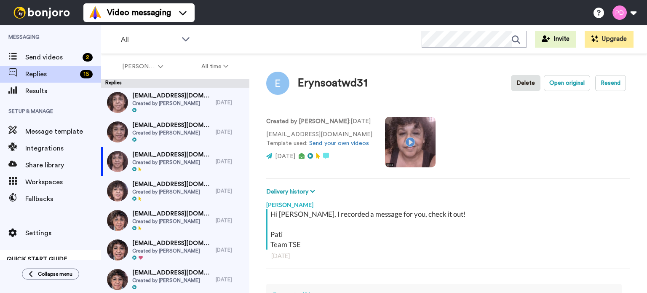
type textarea "x"
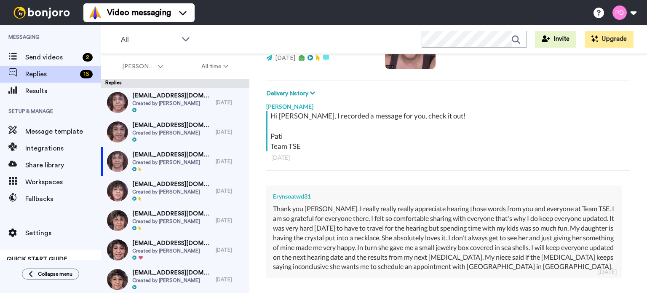
scroll to position [169, 0]
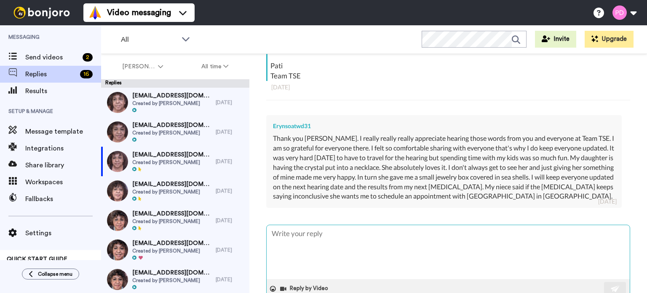
click at [334, 241] on textarea at bounding box center [448, 252] width 363 height 54
type textarea "H"
type textarea "x"
type textarea "Hi"
type textarea "x"
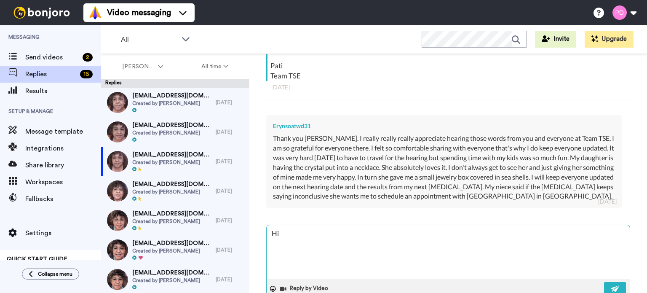
type textarea "Hi"
type textarea "x"
type textarea "Hi E"
type textarea "x"
type textarea "Hi [PERSON_NAME]"
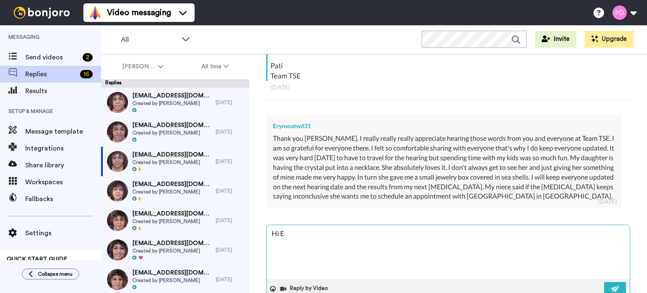
type textarea "x"
type textarea "Hi [PERSON_NAME]"
type textarea "x"
type textarea "Hi [PERSON_NAME]"
type textarea "x"
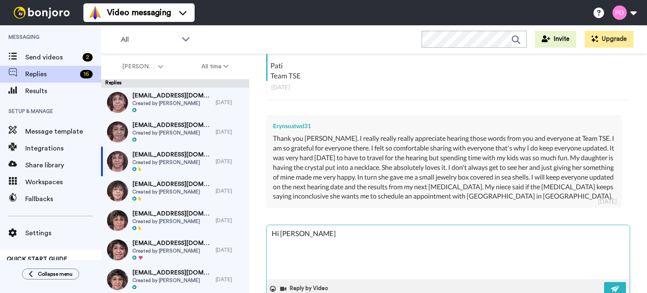
type textarea "Hi [PERSON_NAME],"
type textarea "x"
type textarea "Hi [PERSON_NAME],"
type textarea "x"
type textarea "Hi [PERSON_NAME], Y"
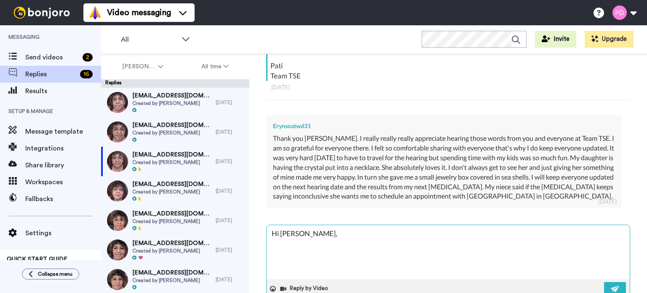
type textarea "x"
type textarea "Hi [PERSON_NAME], Yo"
type textarea "x"
type textarea "Hi [PERSON_NAME], You"
type textarea "x"
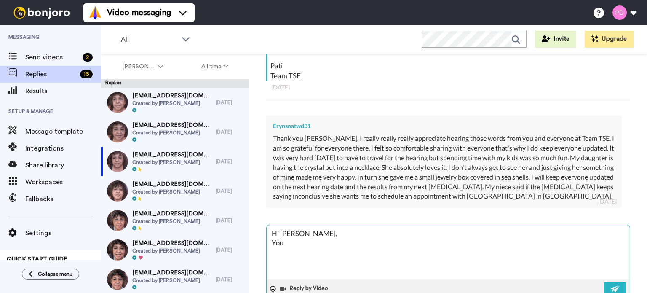
type textarea "Hi [PERSON_NAME], You'"
type textarea "x"
type textarea "Hi [PERSON_NAME], You'r"
type textarea "x"
type textarea "Hi [PERSON_NAME], You're"
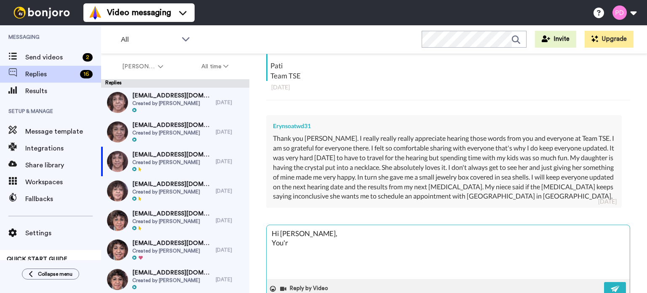
type textarea "x"
type textarea "Hi [PERSON_NAME], You're"
type textarea "x"
type textarea "Hi [PERSON_NAME], You're w"
type textarea "x"
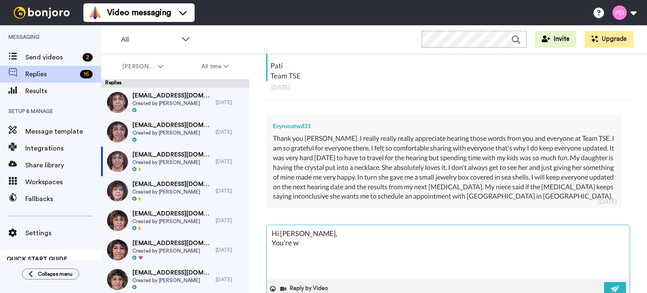
type textarea "Hi [PERSON_NAME], You're we"
type textarea "x"
type textarea "Hi [PERSON_NAME], You're wel"
type textarea "x"
type textarea "Hi [PERSON_NAME], You're welc"
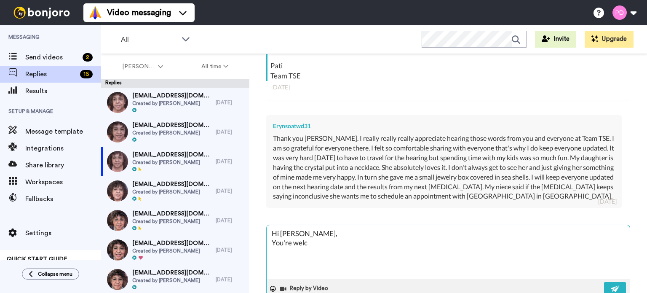
type textarea "x"
type textarea "Hi [PERSON_NAME], You're welco"
type textarea "x"
type textarea "Hi [PERSON_NAME], You're welcom"
type textarea "x"
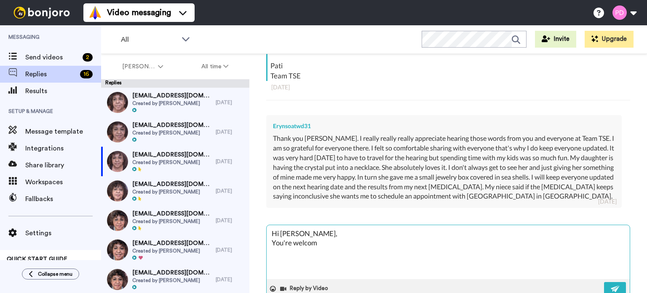
type textarea "Hi [PERSON_NAME], You're welcome"
type textarea "x"
type textarea "Hi [PERSON_NAME], You're welcome!"
type textarea "x"
type textarea "Hi [PERSON_NAME], You're welcome!"
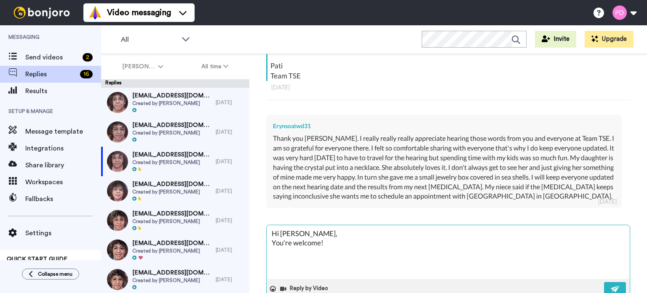
type textarea "x"
type textarea "Hi [PERSON_NAME], You're welcome! I"
type textarea "x"
type textarea "Hi [PERSON_NAME], You're welcome! I'"
type textarea "x"
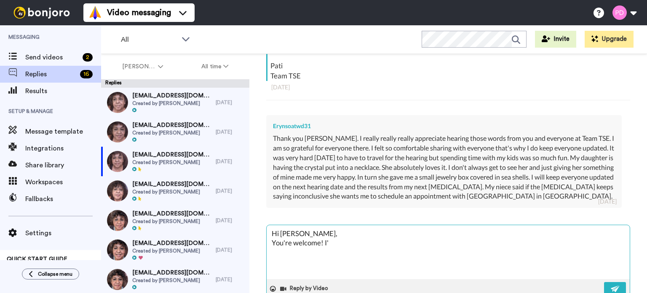
type textarea "Hi [PERSON_NAME], You're welcome! I'm"
type textarea "x"
type textarea "Hi [PERSON_NAME], You're welcome! I'm"
type textarea "x"
type textarea "Hi [PERSON_NAME], You're welcome! I'm s"
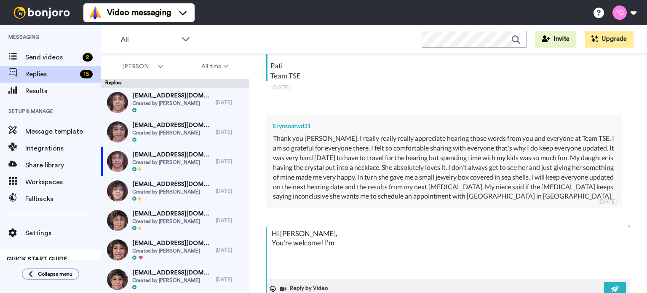
type textarea "x"
type textarea "Hi [PERSON_NAME], You're welcome! I'm so"
type textarea "x"
type textarea "Hi [PERSON_NAME], You're welcome! I'm so"
type textarea "x"
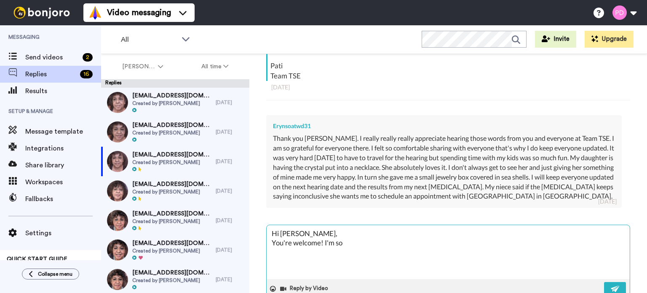
type textarea "Hi [PERSON_NAME], You're welcome! I'm so g"
type textarea "x"
type textarea "Hi [PERSON_NAME], You're welcome! I'm so gl"
type textarea "x"
type textarea "Hi [PERSON_NAME], You're welcome! I'm so gla"
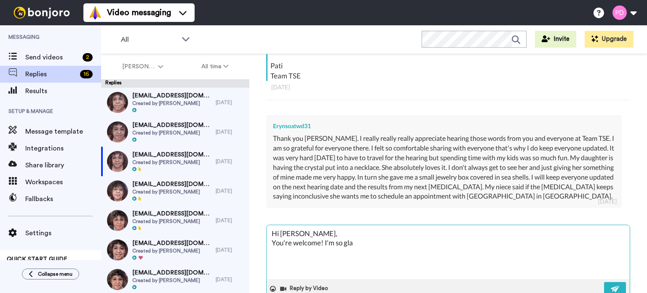
type textarea "x"
type textarea "Hi [PERSON_NAME], You're welcome! I'm so glad"
type textarea "x"
type textarea "Hi [PERSON_NAME], You're welcome! I'm so glad"
type textarea "x"
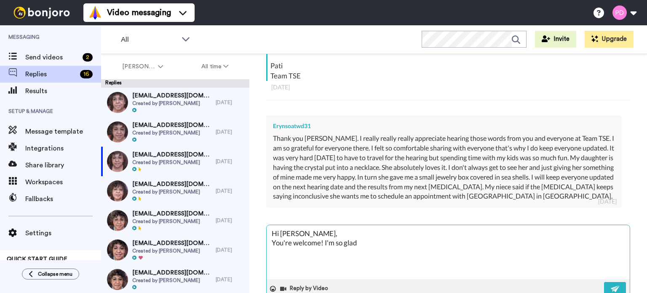
type textarea "Hi [PERSON_NAME], You're welcome! I'm so glad y"
type textarea "x"
type textarea "Hi [PERSON_NAME], You're welcome! I'm so glad yo"
type textarea "x"
type textarea "Hi [PERSON_NAME], You're welcome! I'm so glad you"
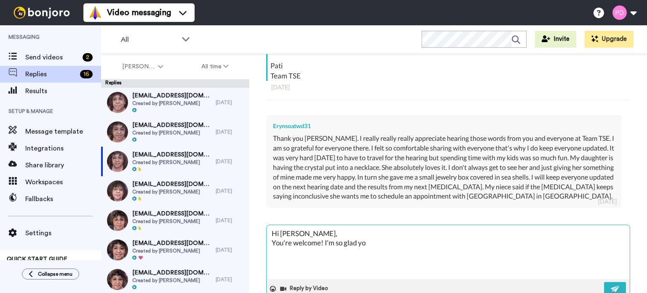
type textarea "x"
type textarea "Hi [PERSON_NAME], You're welcome! I'm so glad you"
type textarea "x"
type textarea "Hi [PERSON_NAME], You're welcome! I'm so glad you h"
type textarea "x"
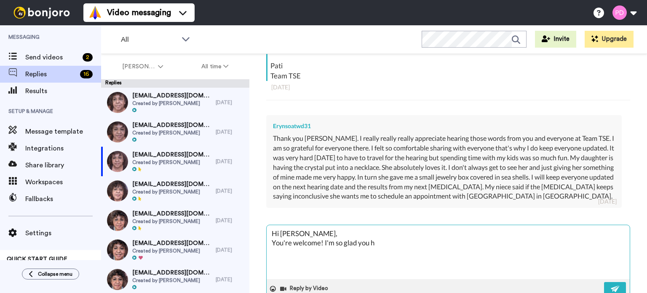
type textarea "Hi [PERSON_NAME], You're welcome! I'm so glad you ha"
type textarea "x"
type textarea "Hi [PERSON_NAME], You're welcome! I'm so glad you hav"
type textarea "x"
type textarea "Hi [PERSON_NAME], You're welcome! I'm so glad you have"
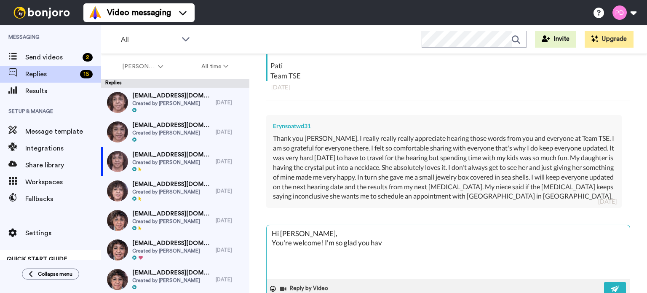
type textarea "x"
type textarea "Hi [PERSON_NAME], You're welcome! I'm so glad you have"
type textarea "x"
type textarea "Hi [PERSON_NAME], You're welcome! I'm so glad you have a"
type textarea "x"
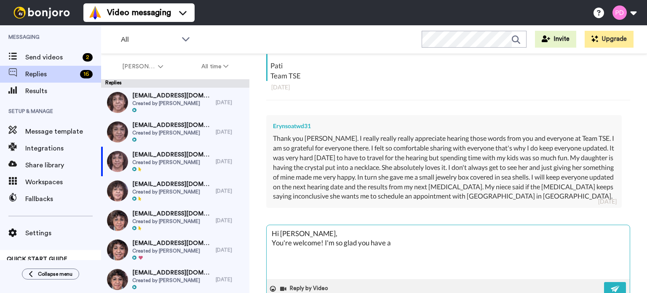
type textarea "Hi [PERSON_NAME], You're welcome! I'm so glad you have a"
type textarea "x"
type textarea "Hi [PERSON_NAME], You're welcome! I'm so glad you have a g"
type textarea "x"
type textarea "Hi [PERSON_NAME], You're welcome! I'm so glad you have a go"
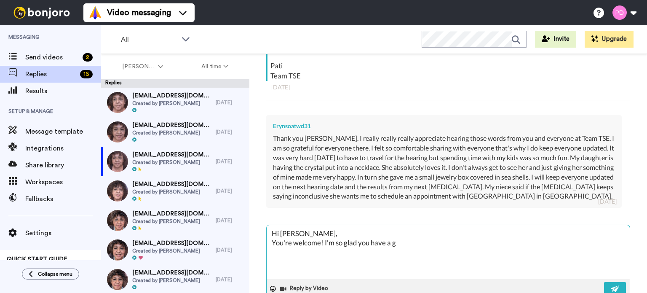
type textarea "x"
type textarea "Hi [PERSON_NAME], You're welcome! I'm so glad you have a goo"
type textarea "x"
type textarea "Hi [PERSON_NAME], You're welcome! I'm so glad you have a good"
type textarea "x"
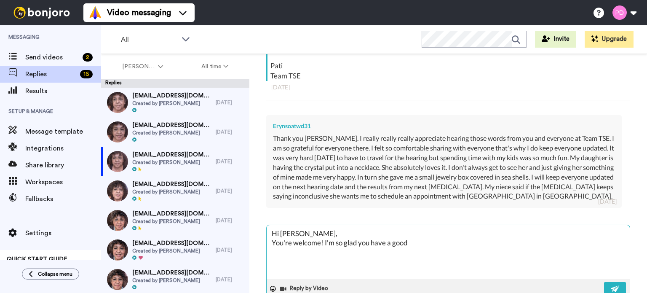
type textarea "Hi [PERSON_NAME], You're welcome! I'm so glad you have a good"
type textarea "x"
type textarea "Hi [PERSON_NAME], You're welcome! I'm so glad you have a good s"
type textarea "x"
type textarea "Hi [PERSON_NAME], You're welcome! I'm so glad you have a good su"
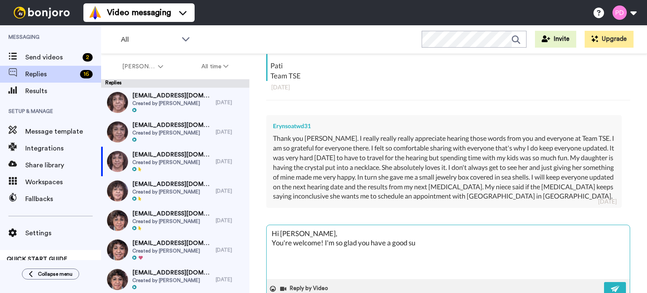
type textarea "x"
type textarea "Hi [PERSON_NAME], You're welcome! I'm so glad you have a good sup"
type textarea "x"
type textarea "Hi [PERSON_NAME], You're welcome! I'm so glad you have a good supp"
type textarea "x"
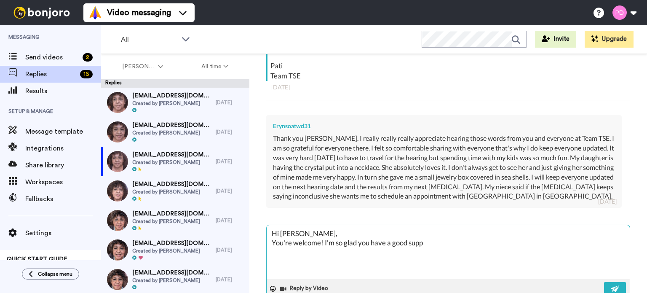
type textarea "Hi [PERSON_NAME], You're welcome! I'm so glad you have a good suppo"
type textarea "x"
type textarea "Hi [PERSON_NAME], You're welcome! I'm so glad you have a good suppor"
type textarea "x"
type textarea "Hi [PERSON_NAME], You're welcome! I'm so glad you have a good support"
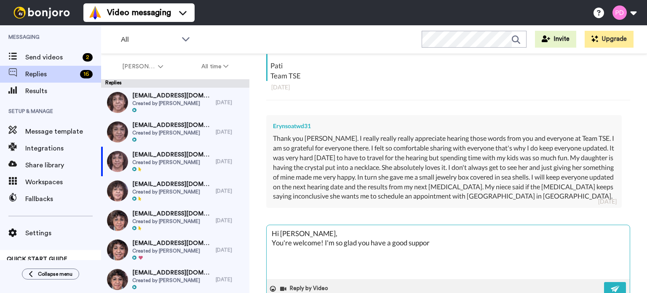
type textarea "x"
type textarea "Hi [PERSON_NAME], You're welcome! I'm so glad you have a good support"
type textarea "x"
type textarea "Hi [PERSON_NAME], You're welcome! I'm so glad you have a good support s"
type textarea "x"
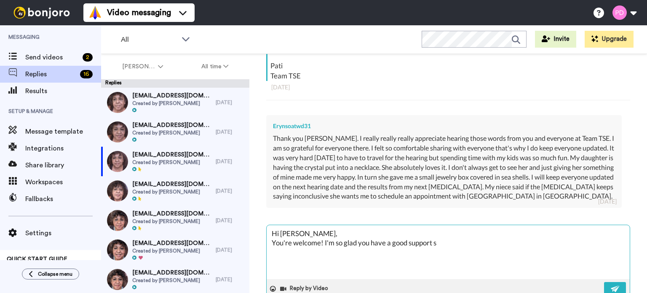
type textarea "Hi [PERSON_NAME], You're welcome! I'm so glad you have a good support sy"
type textarea "x"
type textarea "Hi [PERSON_NAME], You're welcome! I'm so glad you have a good support sys"
type textarea "x"
type textarea "Hi [PERSON_NAME], You're welcome! I'm so glad you have a good support syst"
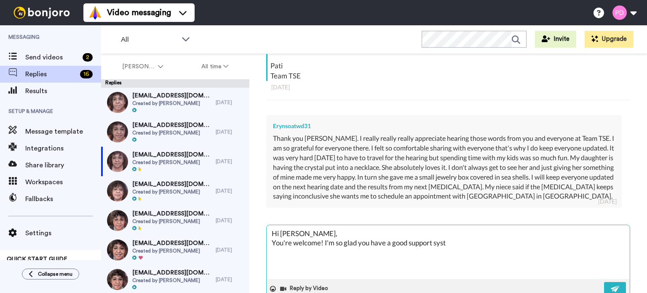
type textarea "x"
type textarea "Hi [PERSON_NAME], You're welcome! I'm so glad you have a good support syste"
type textarea "x"
type textarea "Hi [PERSON_NAME], You're welcome! I'm so glad you have a good support system"
type textarea "x"
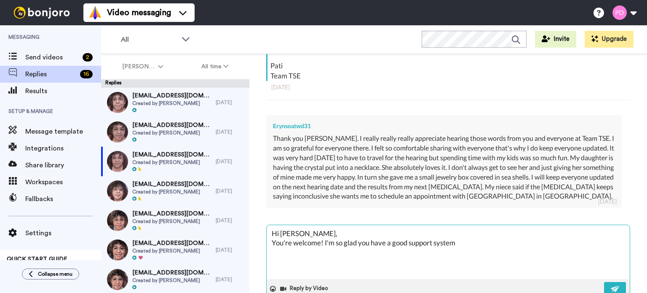
type textarea "Hi [PERSON_NAME], You're welcome! I'm so glad you have a good support system"
type textarea "x"
type textarea "Hi [PERSON_NAME], You're welcome! I'm so glad you have a good support system a"
type textarea "x"
type textarea "Hi [PERSON_NAME], You're welcome! I'm so glad you have a good support system ar"
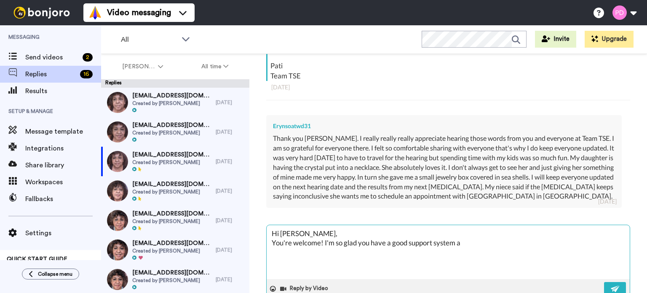
type textarea "x"
type textarea "Hi [PERSON_NAME], You're welcome! I'm so glad you have a good support system are"
type textarea "x"
type textarea "Hi [PERSON_NAME], You're welcome! I'm so glad you have a good support system ar…"
type textarea "x"
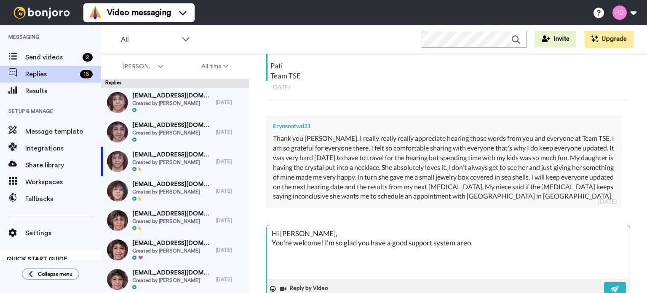
type textarea "Hi [PERSON_NAME], You're welcome! I'm so glad you have a good support system ar…"
type textarea "x"
type textarea "Hi [PERSON_NAME], You're welcome! I'm so glad you have a good support system ar…"
type textarea "x"
type textarea "Hi [PERSON_NAME], You're welcome! I'm so glad you have a good support system are"
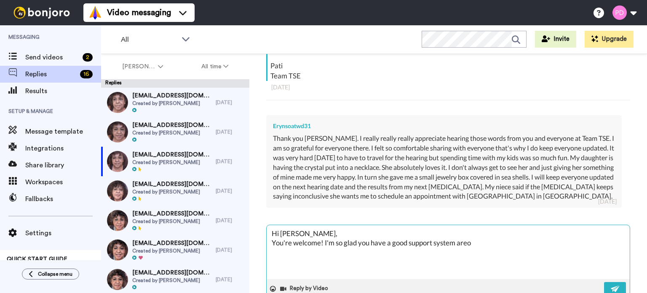
type textarea "x"
type textarea "Hi [PERSON_NAME], You're welcome! I'm so glad you have a good support system ar"
type textarea "x"
type textarea "Hi [PERSON_NAME], You're welcome! I'm so glad you have a good support system aro"
type textarea "x"
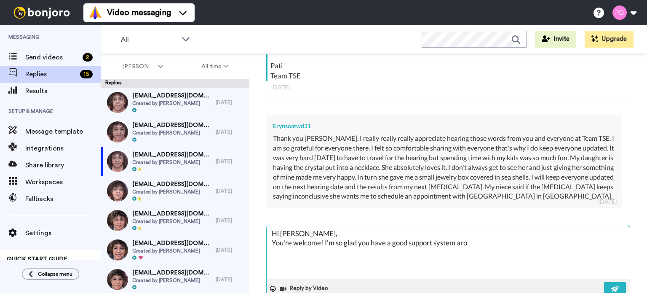
type textarea "Hi [PERSON_NAME], You're welcome! I'm so glad you have a good support system ar…"
type textarea "x"
type textarea "Hi [PERSON_NAME], You're welcome! I'm so glad you have a good support system ar…"
type textarea "x"
type textarea "Hi [PERSON_NAME], You're welcome! I'm so glad you have a good support system ar…"
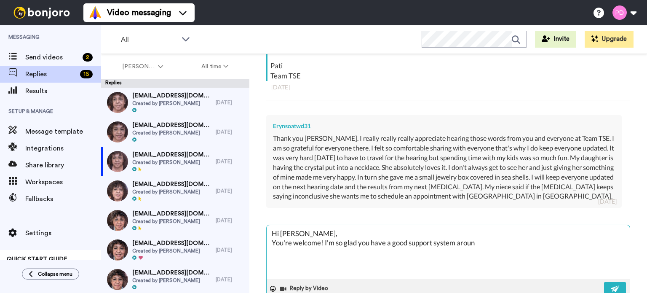
type textarea "x"
type textarea "Hi [PERSON_NAME], You're welcome! I'm so glad you have a good support system ar…"
type textarea "x"
type textarea "Hi [PERSON_NAME], You're welcome! I'm so glad you have a good support system ar…"
type textarea "x"
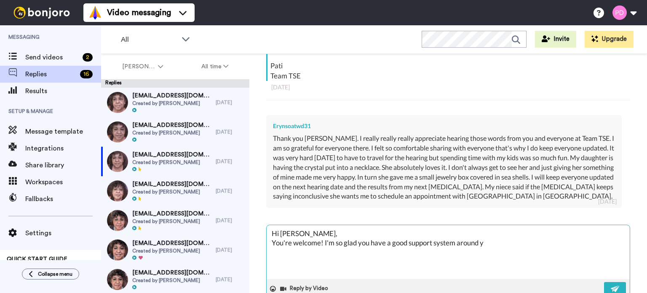
type textarea "Hi [PERSON_NAME], You're welcome! I'm so glad you have a good support system ar…"
type textarea "x"
type textarea "Hi [PERSON_NAME], You're welcome! I'm so glad you have a good support system ar…"
type textarea "x"
type textarea "Hi [PERSON_NAME], You're welcome! I'm so glad you have a good support system ar…"
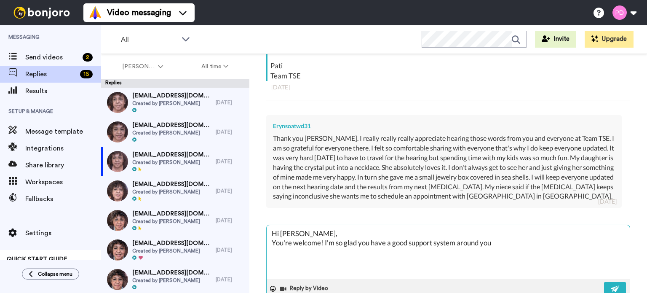
type textarea "x"
type textarea "Hi [PERSON_NAME], You're welcome! I'm so glad you have a good support system ar…"
type textarea "x"
click at [395, 72] on div "Hi [PERSON_NAME], I recorded a message for you, check it out! Pati Team TSE" at bounding box center [450, 60] width 358 height 40
click at [508, 251] on textarea "Hi [PERSON_NAME], You're welcome! I'm so glad you have a good support system ar…" at bounding box center [448, 252] width 363 height 54
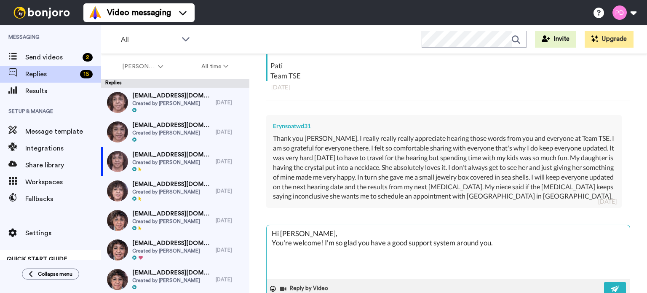
type textarea "Hi [PERSON_NAME], You're welcome! I'm so glad you have a good support system ar…"
type textarea "x"
type textarea "Hi [PERSON_NAME], You're welcome! I'm so glad you have a good support system ar…"
type textarea "x"
type textarea "Hi [PERSON_NAME], You're welcome! I'm so glad you have a good support system ar…"
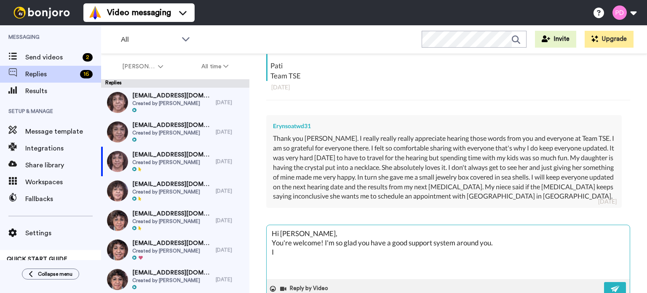
type textarea "x"
type textarea "Hi [PERSON_NAME], You're welcome! I'm so glad you have a good support system ar…"
type textarea "x"
type textarea "Hi [PERSON_NAME], You're welcome! I'm so glad you have a good support system ar…"
type textarea "x"
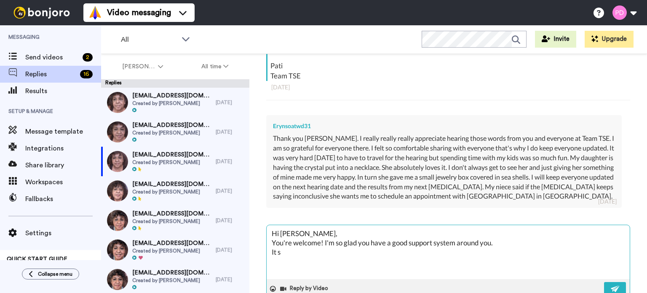
type textarea "Hi [PERSON_NAME], You're welcome! I'm so glad you have a good support system ar…"
type textarea "x"
type textarea "Hi [PERSON_NAME], You're welcome! I'm so glad you have a good support system ar…"
type textarea "x"
type textarea "Hi [PERSON_NAME], You're welcome! I'm so glad you have a good support system ar…"
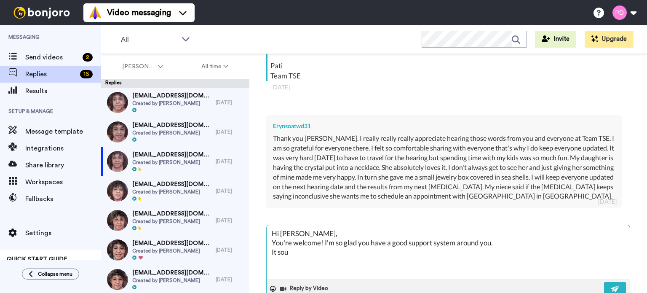
type textarea "x"
type textarea "Hi [PERSON_NAME], You're welcome! I'm so glad you have a good support system ar…"
type textarea "x"
type textarea "Hi [PERSON_NAME], You're welcome! I'm so glad you have a good support system ar…"
type textarea "x"
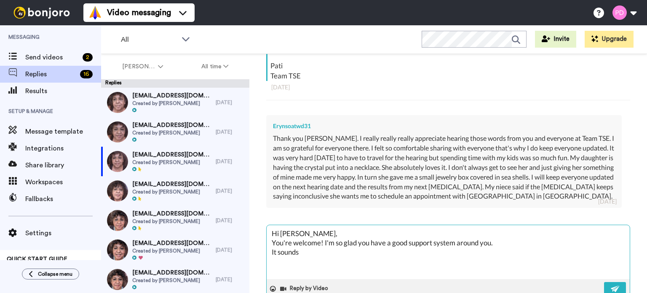
type textarea "Hi [PERSON_NAME], You're welcome! I'm so glad you have a good support system ar…"
type textarea "x"
type textarea "Hi [PERSON_NAME], You're welcome! I'm so glad you have a good support system ar…"
type textarea "x"
type textarea "Hi [PERSON_NAME], You're welcome! I'm so glad you have a good support system ar…"
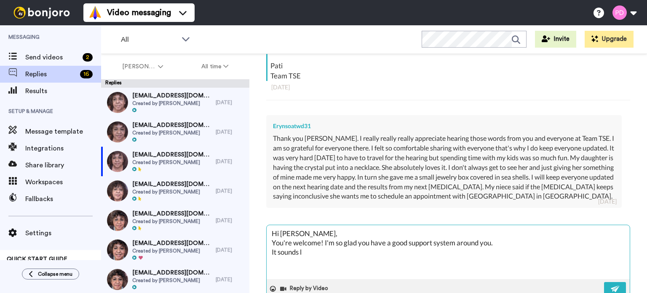
type textarea "x"
type textarea "Hi [PERSON_NAME], You're welcome! I'm so glad you have a good support system ar…"
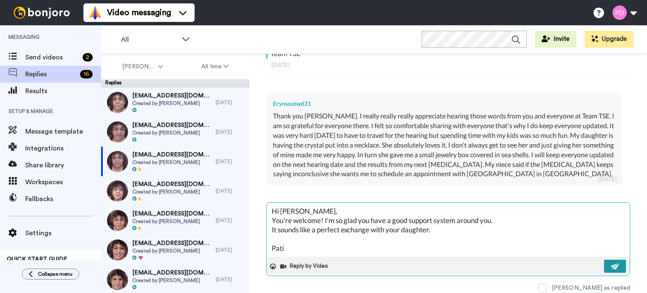
click at [612, 267] on img at bounding box center [615, 266] width 9 height 7
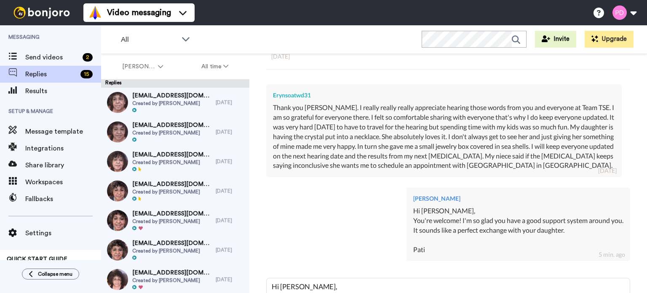
click at [400, 86] on div "Erynsoatwd31 Thank you [PERSON_NAME]. I really really really appreciate hearing…" at bounding box center [444, 130] width 356 height 93
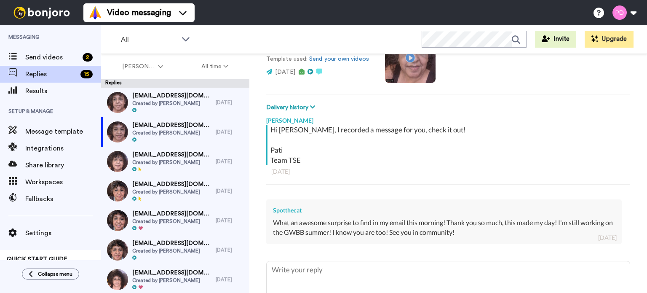
scroll to position [142, 0]
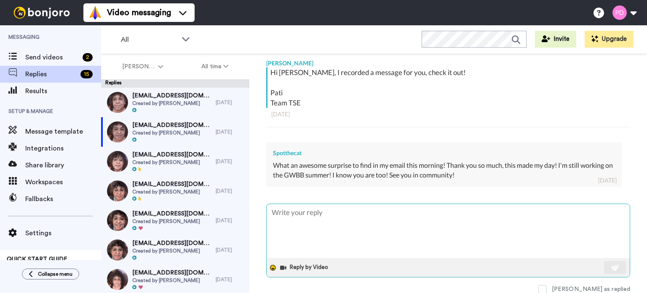
click at [274, 268] on icon at bounding box center [273, 268] width 6 height 6
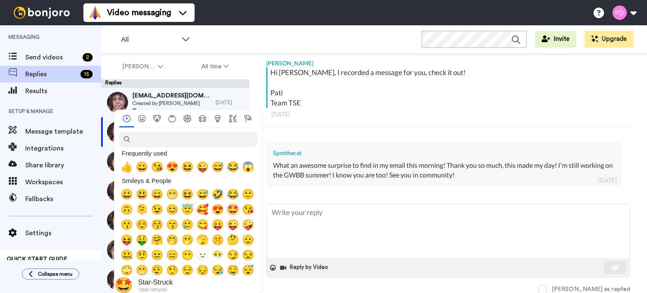
click at [231, 208] on span "🤩" at bounding box center [233, 210] width 13 height 12
type textarea "x"
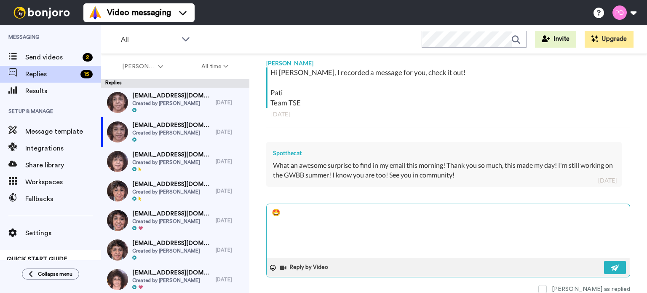
click at [295, 209] on textarea "🤩" at bounding box center [448, 231] width 363 height 54
paste textarea "🤩"
type textarea "🤩🤩"
type textarea "x"
paste textarea "🤩"
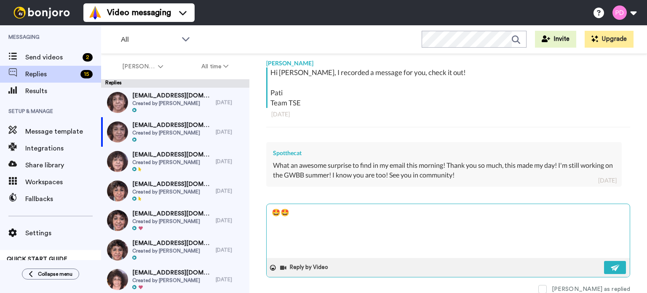
type textarea "🤩🤩🤩"
type textarea "x"
type textarea "🤩🤩🤩"
click at [611, 266] on img at bounding box center [615, 267] width 9 height 7
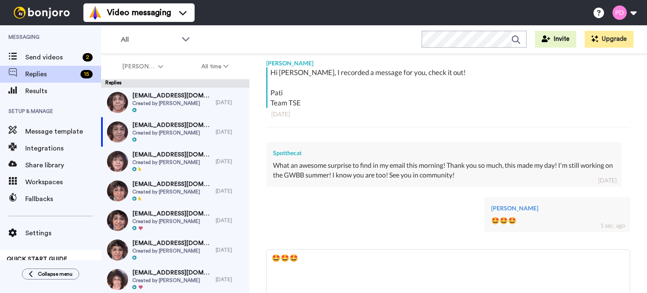
type textarea "x"
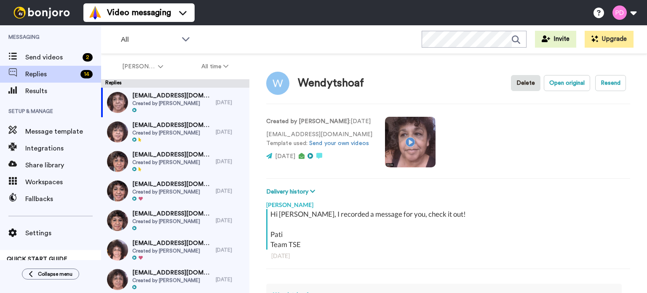
click at [405, 144] on video at bounding box center [410, 142] width 51 height 51
click at [405, 141] on video at bounding box center [410, 142] width 51 height 51
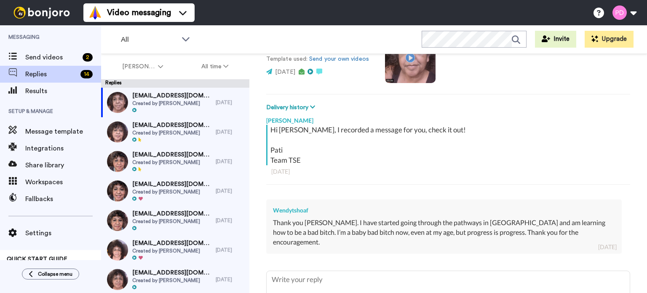
scroll to position [126, 0]
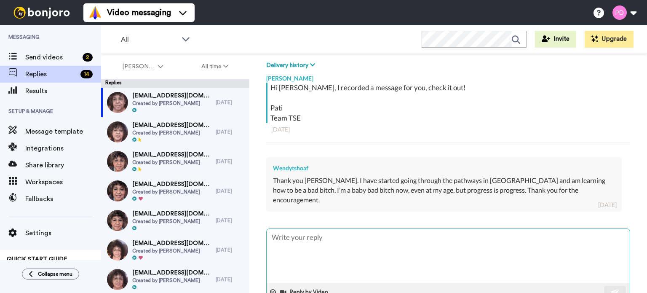
click at [311, 229] on textarea at bounding box center [448, 256] width 363 height 54
type textarea "Y"
type textarea "x"
type textarea "Ye"
type textarea "x"
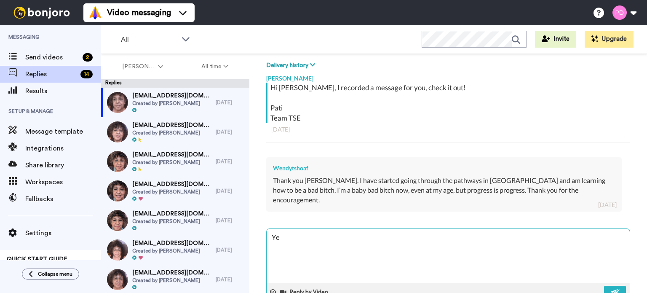
type textarea "Yes"
type textarea "x"
type textarea "Yes"
type textarea "x"
type textarea "Yes W"
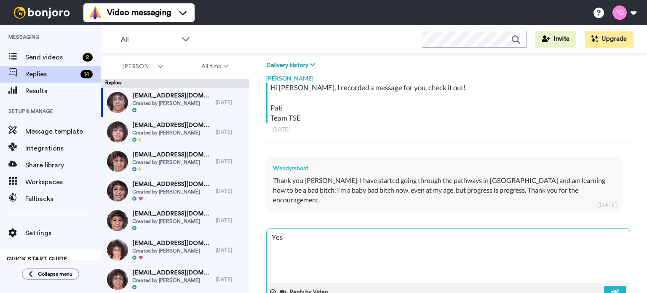
type textarea "x"
type textarea "Yes We"
type textarea "x"
type textarea "Yes Wen"
type textarea "x"
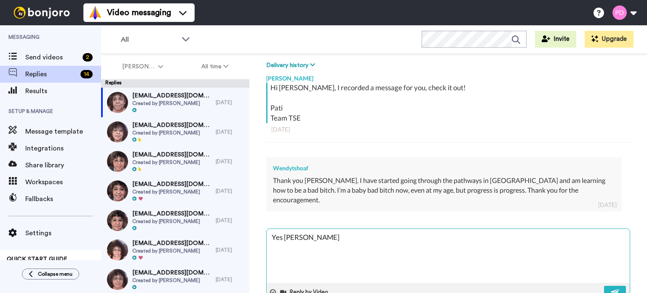
type textarea "Yes Wend"
type textarea "x"
type textarea "Yes Wendy"
type textarea "x"
type textarea "Yes Wendy!"
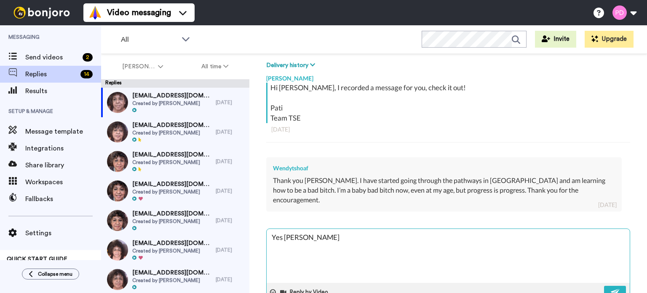
type textarea "x"
type textarea "Yes Wendy!"
type textarea "x"
type textarea "Yes Wendy! A"
type textarea "x"
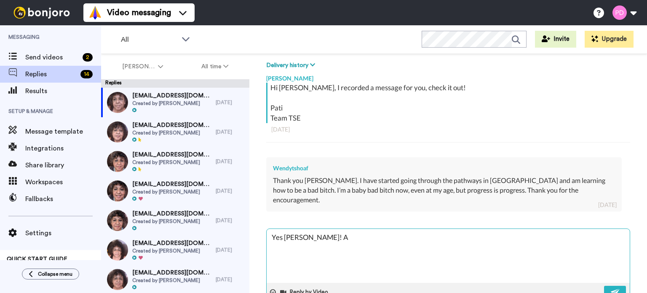
type textarea "Yes Wendy! A"
type textarea "x"
type textarea "Yes Wendy! A b"
type textarea "x"
type textarea "Yes Wendy! A ba"
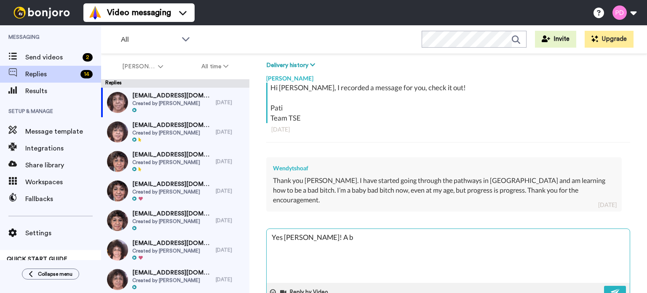
type textarea "x"
type textarea "Yes Wendy! A bab"
type textarea "x"
type textarea "Yes Wendy! A baby"
type textarea "x"
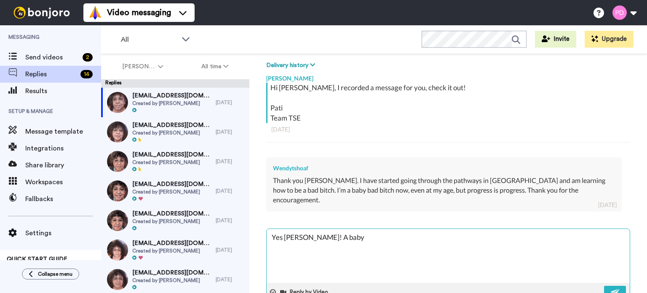
type textarea "Yes Wendy! A babyb"
type textarea "x"
type textarea "Yes Wendy! A baby"
type textarea "x"
type textarea "Yes Wendy! A baby"
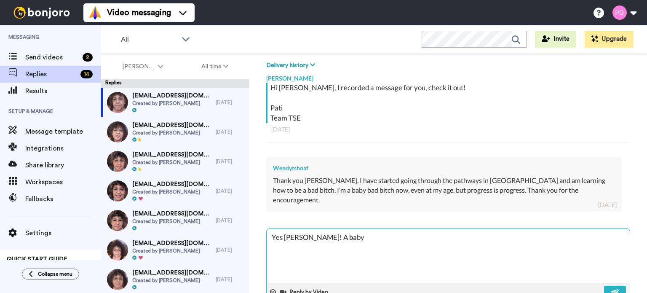
type textarea "x"
type textarea "Yes Wendy! A baby b"
type textarea "x"
type textarea "Yes Wendy! A baby ba"
type textarea "x"
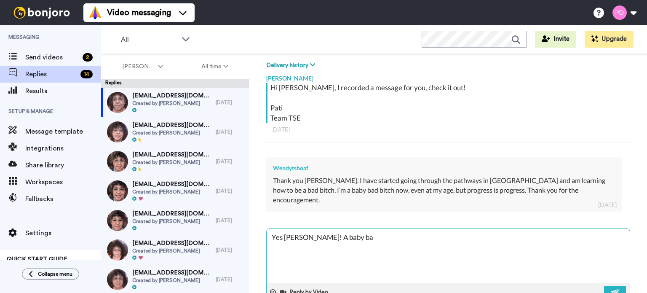
type textarea "Yes Wendy! A baby bad"
type textarea "x"
type textarea "Yes Wendy! A baby bad"
type textarea "x"
type textarea "Yes Wendy! A baby bad b"
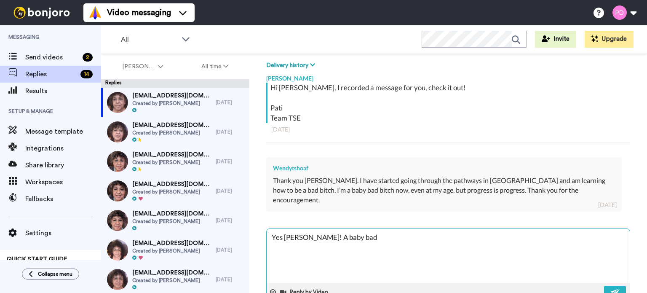
type textarea "x"
type textarea "Yes Wendy! A baby bad bi"
type textarea "x"
type textarea "Yes Wendy! A baby bad bit"
type textarea "x"
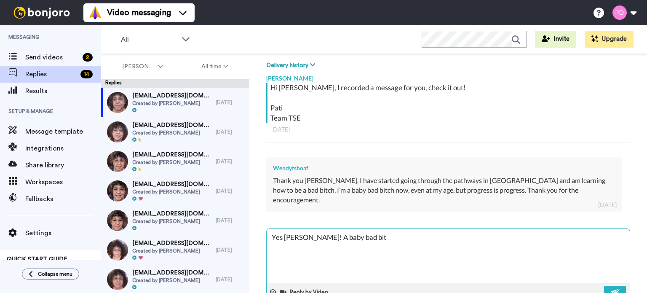
type textarea "Yes Wendy! A baby bad bitc"
type textarea "x"
type textarea "Yes Wendy! A baby bad bitch"
type textarea "x"
type textarea "Yes Wendy! A baby bad bitch"
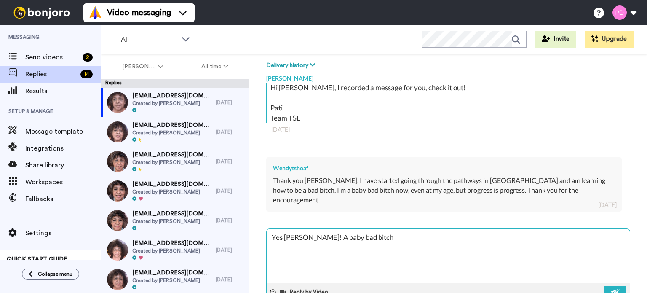
type textarea "x"
type textarea "Yes Wendy! A baby bad bitch i"
type textarea "x"
type textarea "Yes Wendy! A baby bad bitch is"
type textarea "x"
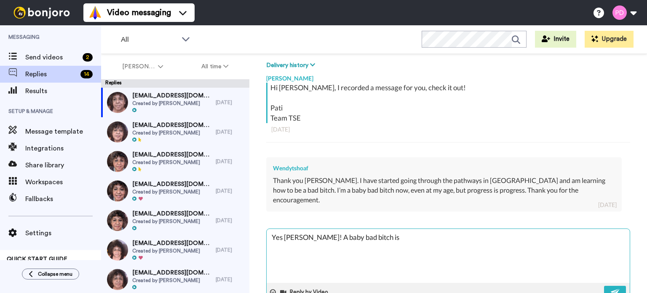
type textarea "Yes Wendy! A baby bad bitch is"
type textarea "x"
type textarea "Yes Wendy! A baby bad bitch is s"
type textarea "x"
type textarea "Yes Wendy! A baby bad bitch is st"
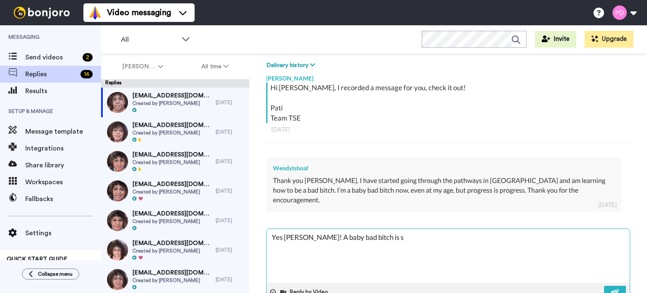
type textarea "x"
type textarea "Yes Wendy! A baby bad bitch is sti"
type textarea "x"
type textarea "Yes Wendy! A baby bad bitch is stil"
type textarea "x"
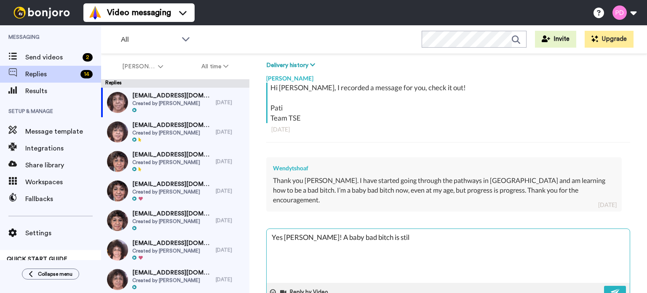
type textarea "Yes Wendy! A baby bad bitch is still"
type textarea "x"
type textarea "Yes Wendy! A baby bad bitch is still"
type textarea "x"
type textarea "Yes Wendy! A baby bad bitch is still a"
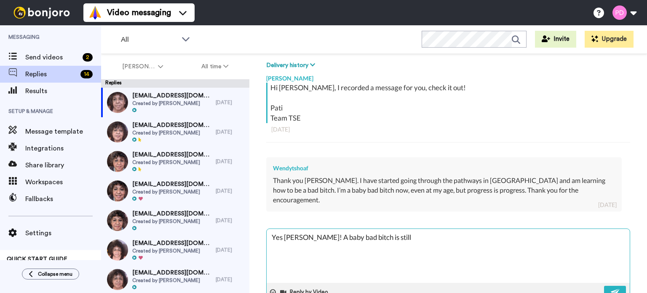
type textarea "x"
type textarea "Yes Wendy! A baby bad bitch is still a"
type textarea "x"
type textarea "Yes Wendy! A baby bad bitch is still a b"
type textarea "x"
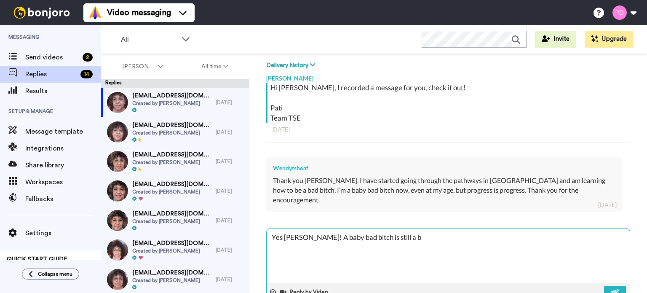
type textarea "Yes Wendy! A baby bad bitch is still a ba"
type textarea "x"
type textarea "Yes Wendy! A baby bad bitch is still a bad"
type textarea "x"
type textarea "Yes Wendy! A baby bad bitch is still a bad"
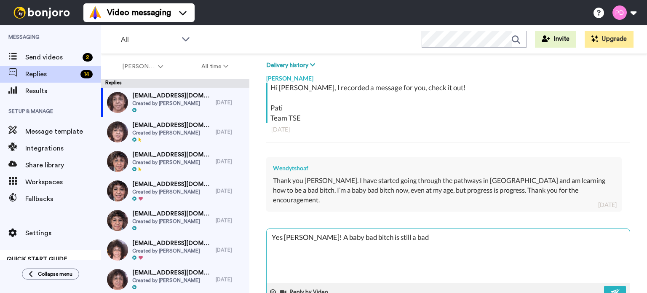
type textarea "x"
type textarea "Yes Wendy! A baby bad bitch is still a bad b"
type textarea "x"
type textarea "Yes Wendy! A baby bad bitch is still a bad bi"
type textarea "x"
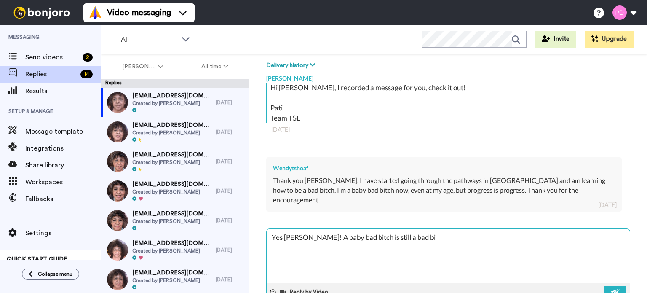
type textarea "Yes Wendy! A baby bad bitch is still a bad bit"
type textarea "x"
type textarea "Yes Wendy! A baby bad bitch is still a bad bitc"
type textarea "x"
type textarea "Yes Wendy! A baby bad bitch is still a bad bitch"
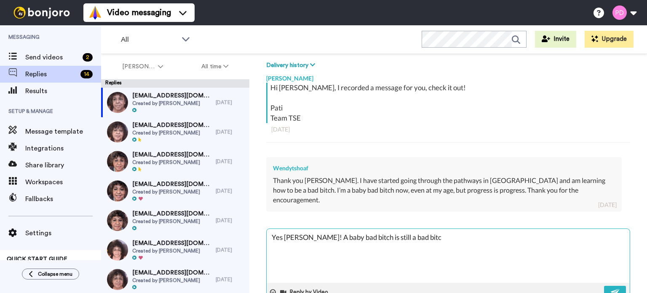
type textarea "x"
type textarea "Yes Wendy! A baby bad bitch is still a bad bitch!"
type textarea "x"
type textarea "Yes Wendy! A baby bad bitch is still a bad bitch!"
type textarea "x"
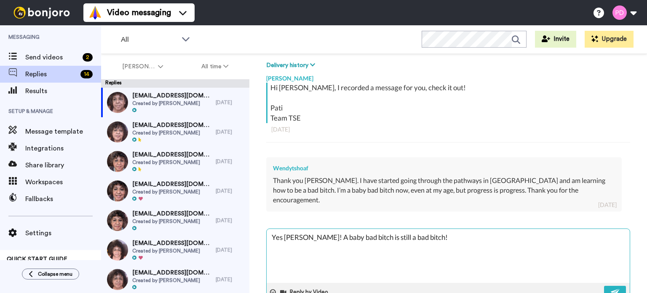
type textarea "Yes Wendy! A baby bad bitch is still a bad bitch!"
type textarea "x"
type textarea "Yes Wendy! A baby bad bitch is still a bad bitch! H"
type textarea "x"
type textarea "Yes Wendy! A baby bad bitch is still a bad bitch! He"
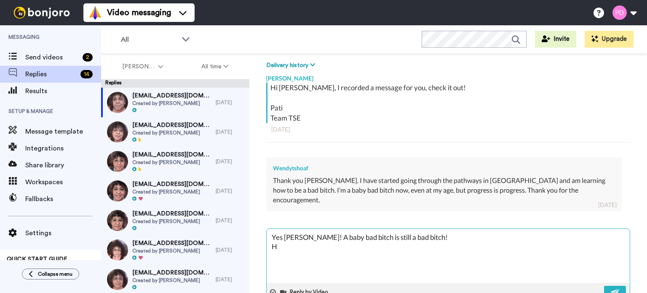
type textarea "x"
type textarea "Yes Wendy! A baby bad bitch is still a bad bitch! Her"
type textarea "x"
type textarea "Yes Wendy! A baby bad bitch is still a bad bitch! Here"
type textarea "x"
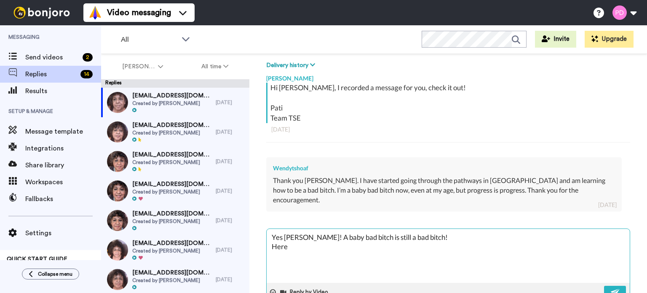
type textarea "Yes Wendy! A baby bad bitch is still a bad bitch! Here'"
type textarea "x"
type textarea "Yes Wendy! A baby bad bitch is still a bad bitch! Here's"
type textarea "x"
type textarea "Yes Wendy! A baby bad bitch is still a bad bitch! Here's"
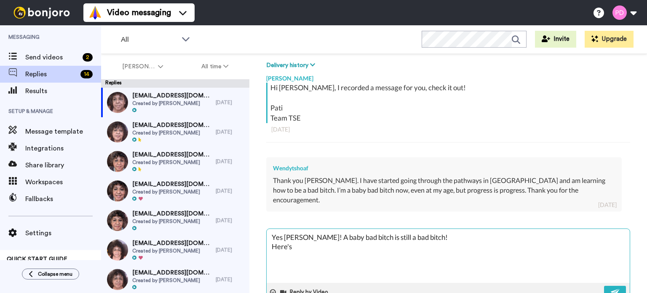
type textarea "x"
type textarea "Yes Wendy! A baby bad bitch is still a bad bitch! Here's t"
type textarea "x"
type textarea "Yes Wendy! A baby bad bitch is still a bad bitch! Here's to"
type textarea "x"
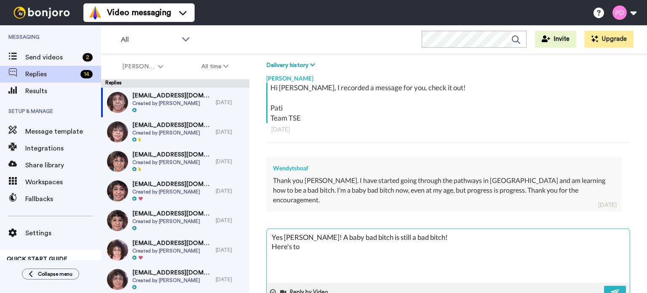
type textarea "Yes Wendy! A baby bad bitch is still a bad bitch! Here's to"
type textarea "x"
type textarea "Yes Wendy! A baby bad bitch is still a bad bitch! Here's to s"
type textarea "x"
type textarea "Yes Wendy! A baby bad bitch is still a bad bitch! Here's to so"
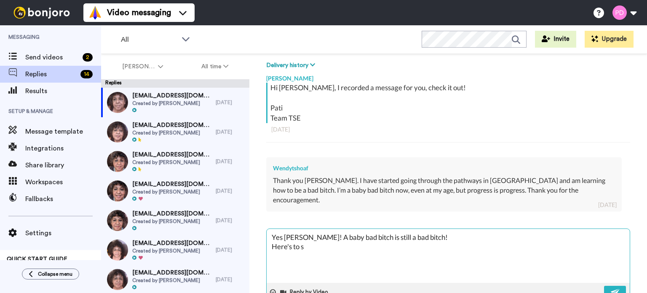
type textarea "x"
type textarea "Yes Wendy! A baby bad bitch is still a bad bitch! Here's to som"
type textarea "x"
type textarea "Yes Wendy! A baby bad bitch is still a bad bitch! Here's to some"
type textarea "x"
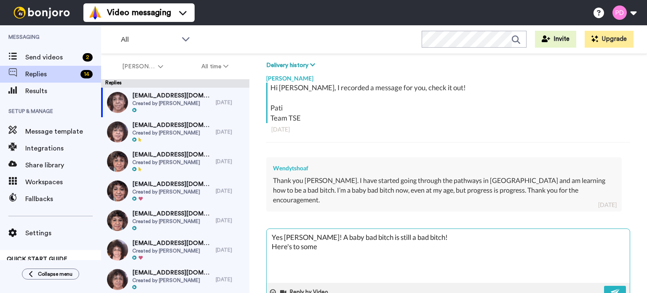
type textarea "Yes Wendy! A baby bad bitch is still a bad bitch! Here's to some"
type textarea "x"
type textarea "Yes Wendy! A baby bad bitch is still a bad bitch! Here's to some m"
type textarea "x"
type textarea "Yes Wendy! A baby bad bitch is still a bad bitch! Here's to some mo"
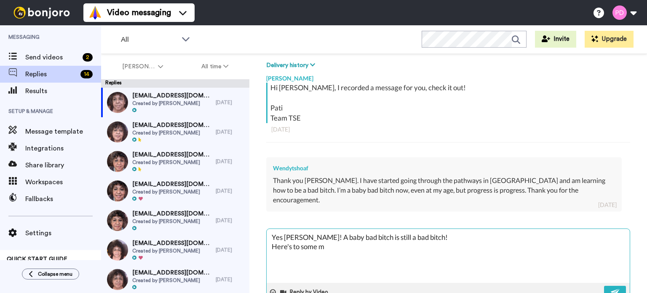
type textarea "x"
type textarea "Yes Wendy! A baby bad bitch is still a bad bitch! Here's to some mor"
type textarea "x"
type textarea "Yes Wendy! A baby bad bitch is still a bad bitch! Here's to some more"
type textarea "x"
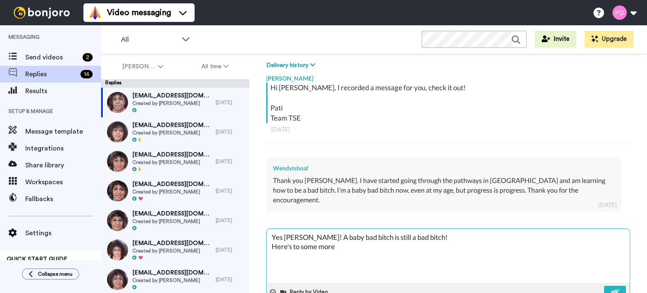
type textarea "Yes Wendy! A baby bad bitch is still a bad bitch! Here's to some more"
type textarea "x"
type textarea "Yes Wendy! A baby bad bitch is still a bad bitch! Here's to some more m"
type textarea "x"
type textarea "Yes Wendy! A baby bad bitch is still a bad bitch! Here's to some more mo"
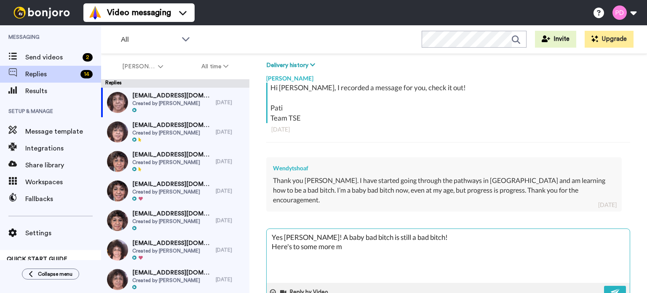
type textarea "x"
type textarea "Yes Wendy! A baby bad bitch is still a bad bitch! Here's to some more mor"
type textarea "x"
type textarea "Yes Wendy! A baby bad bitch is still a bad bitch! Here's to some more more"
type textarea "x"
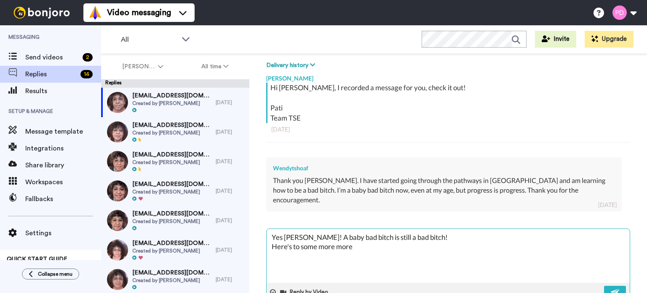
type textarea "Yes Wendy! A baby bad bitch is still a bad bitch! Here's to some more more"
type textarea "x"
type textarea "Yes Wendy! A baby bad bitch is still a bad bitch! Here's to some more more G"
type textarea "x"
type textarea "Yes Wendy! A baby bad bitch is still a bad bitch! Here's to some more more Go"
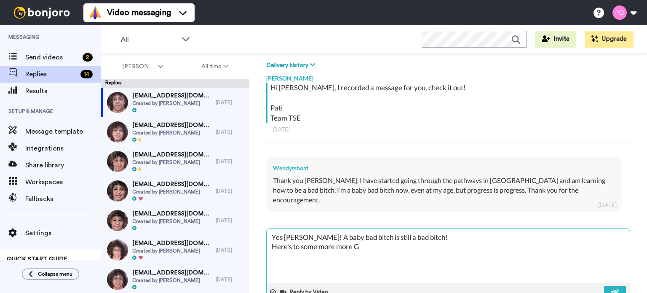
type textarea "x"
type textarea "Yes Wendy! A baby bad bitch is still a bad bitch! Here's to some more more Goo"
type textarea "x"
type textarea "Yes Wendy! A baby bad bitch is still a bad bitch! Here's to some more more Good"
type textarea "x"
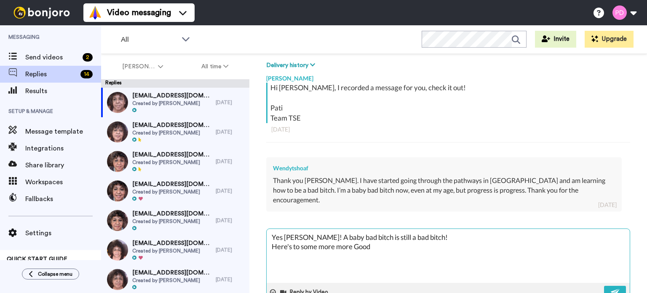
type textarea "Yes Wendy! A baby bad bitch is still a bad bitch! Here's to some more more Good"
type textarea "x"
type textarea "Yes Wendy! A baby bad bitch is still a bad bitch! Here's to some more more Good…"
type textarea "x"
type textarea "Yes Wendy! A baby bad bitch is still a bad bitch! Here's to some more more Good…"
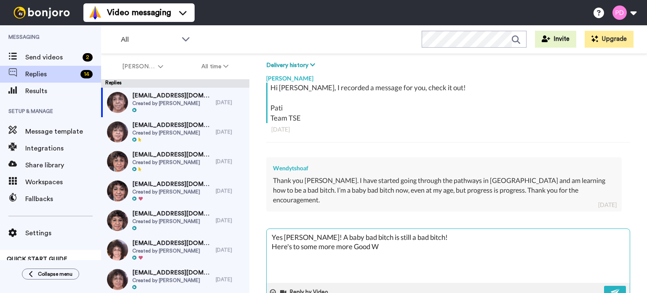
type textarea "x"
type textarea "Yes Wendy! A baby bad bitch is still a bad bitch! Here's to some more more Good…"
type textarea "x"
type textarea "Yes Wendy! A baby bad bitch is still a bad bitch! Here's to some more more Good…"
type textarea "x"
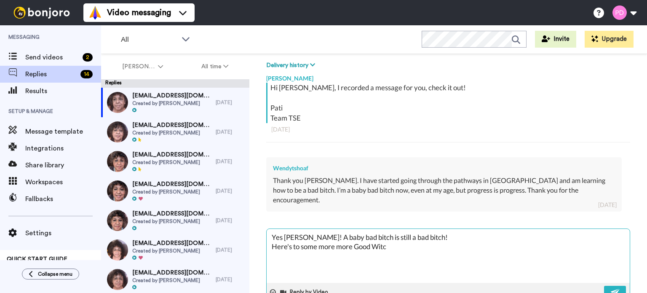
type textarea "Yes Wendy! A baby bad bitch is still a bad bitch! Here's to some more more Good…"
type textarea "x"
type textarea "Yes Wendy! A baby bad bitch is still a bad bitch! Here's to some more more Good…"
type textarea "x"
type textarea "Yes Wendy! A baby bad bitch is still a bad bitch! Here's to some more more Good…"
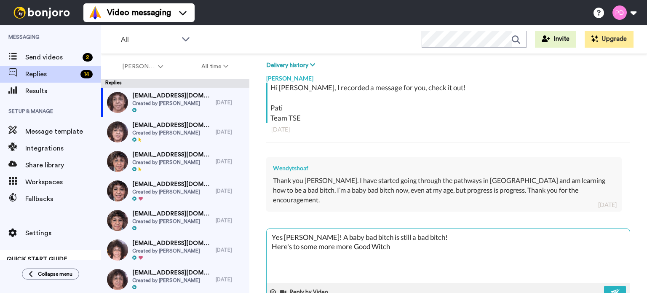
type textarea "x"
type textarea "Yes Wendy! A baby bad bitch is still a bad bitch! Here's to some more more Good…"
type textarea "x"
type textarea "Yes Wendy! A baby bad bitch is still a bad bitch! Here's to some more more Good…"
type textarea "x"
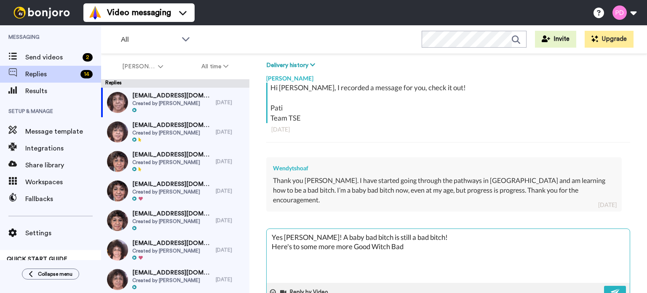
type textarea "Yes Wendy! A baby bad bitch is still a bad bitch! Here's to some more more Good…"
type textarea "x"
type textarea "Yes Wendy! A baby bad bitch is still a bad bitch! Here's to some more more Good…"
type textarea "x"
type textarea "Yes Wendy! A baby bad bitch is still a bad bitch! Here's to some more more Good…"
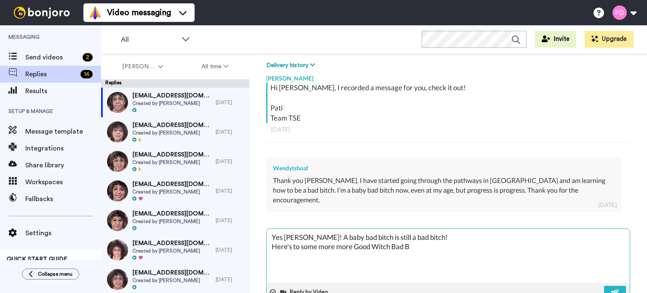
type textarea "x"
type textarea "Yes Wendy! A baby bad bitch is still a bad bitch! Here's to some more more Good…"
type textarea "x"
type textarea "Yes Wendy! A baby bad bitch is still a bad bitch! Here's to some more more Good…"
type textarea "x"
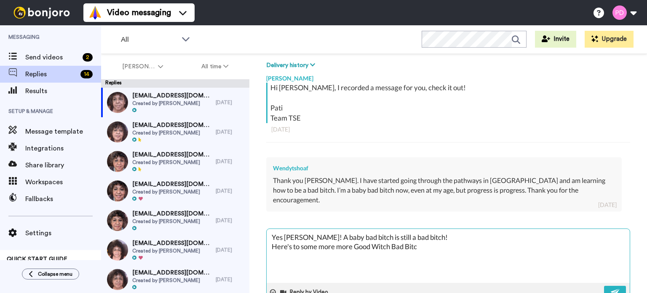
type textarea "Yes Wendy! A baby bad bitch is still a bad bitch! Here's to some more more Good…"
type textarea "x"
type textarea "Yes Wendy! A baby bad bitch is still a bad bitch! Here's to some more more Good…"
type textarea "x"
type textarea "Yes Wendy! A baby bad bitch is still a bad bitch! Here's to some more more Good…"
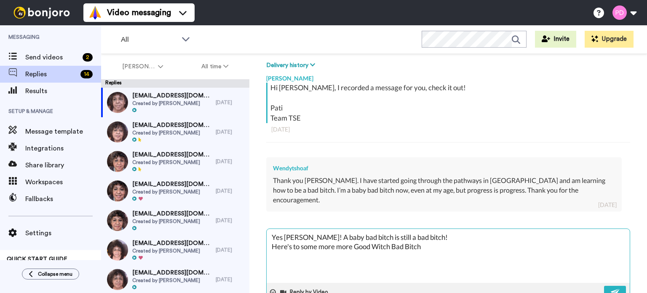
type textarea "x"
click at [618, 286] on button at bounding box center [615, 292] width 22 height 13
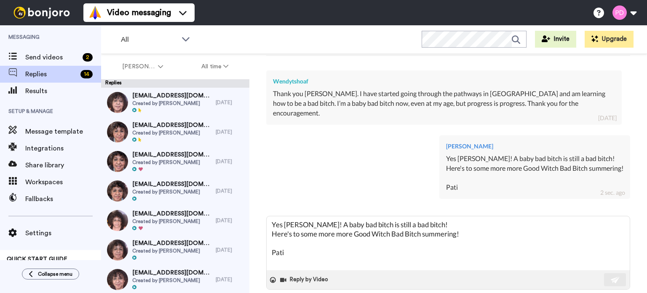
scroll to position [216, 0]
